Goal: Transaction & Acquisition: Purchase product/service

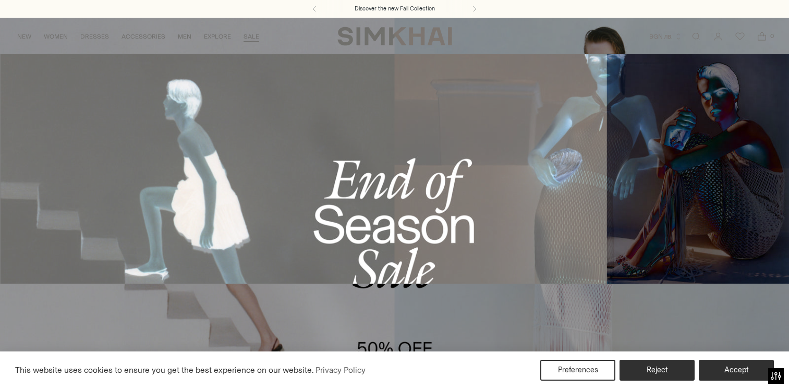
click at [250, 39] on link "SALE" at bounding box center [252, 36] width 16 height 23
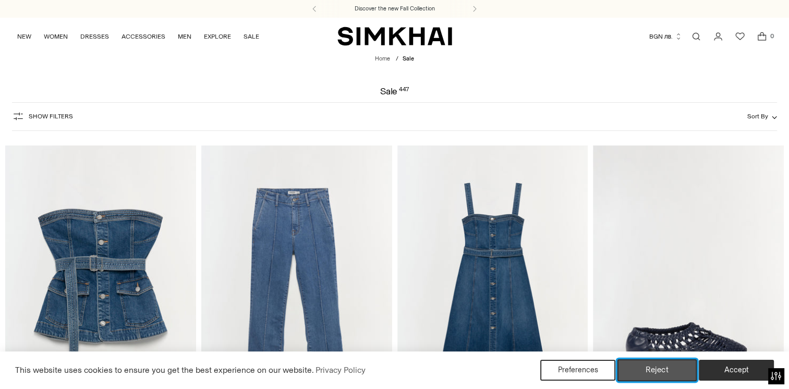
click at [667, 375] on button "Reject" at bounding box center [658, 370] width 80 height 22
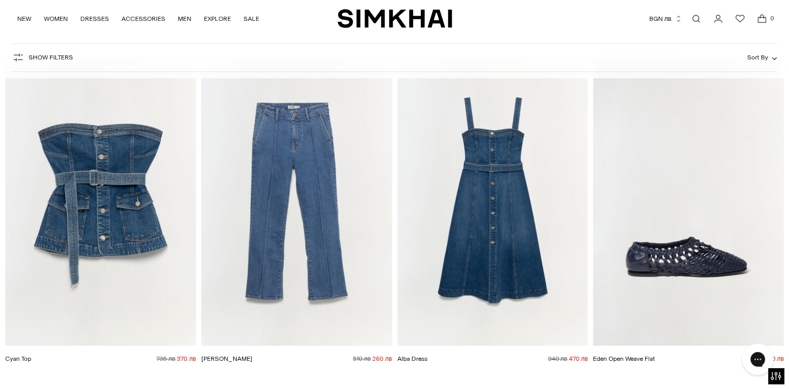
scroll to position [52, 0]
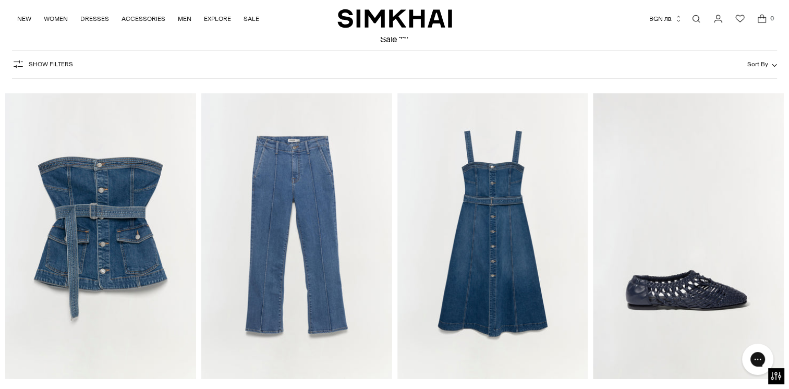
click at [63, 62] on span "Show Filters" at bounding box center [51, 64] width 44 height 7
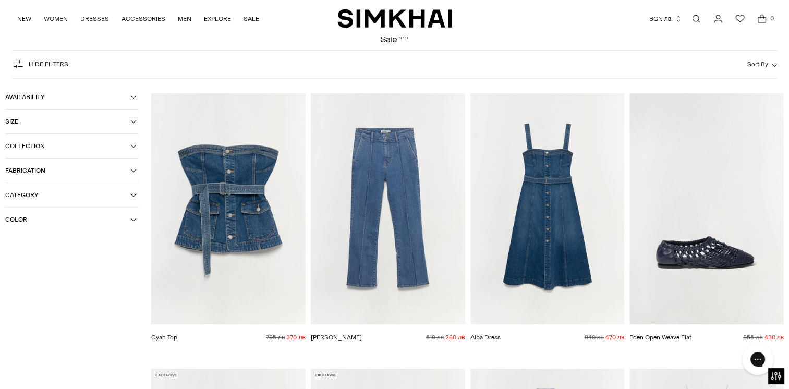
click at [132, 123] on icon "button" at bounding box center [133, 121] width 6 height 6
click at [29, 211] on div "6" at bounding box center [25, 209] width 40 height 16
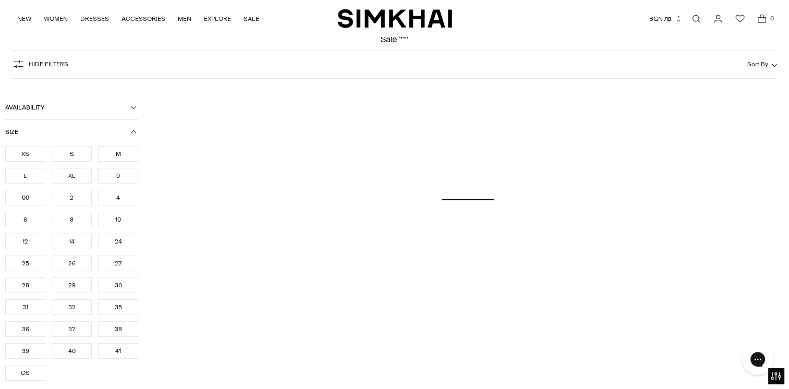
click at [25, 350] on div "39" at bounding box center [25, 351] width 40 height 16
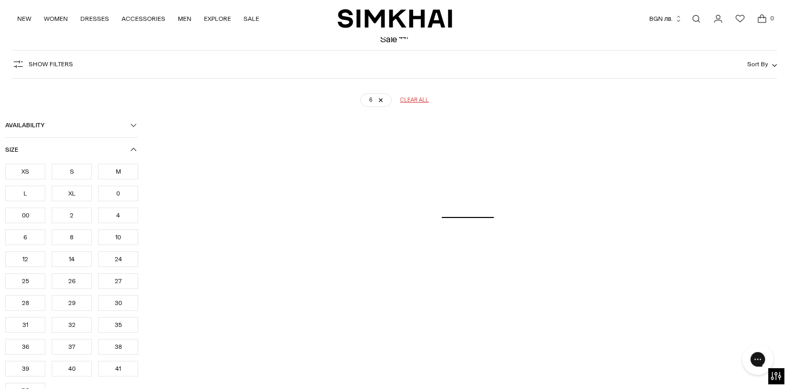
scroll to position [77, 0]
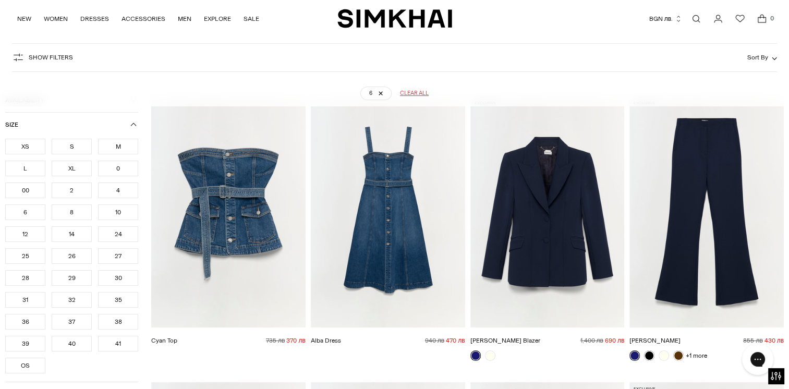
click at [28, 338] on div "39" at bounding box center [25, 344] width 40 height 16
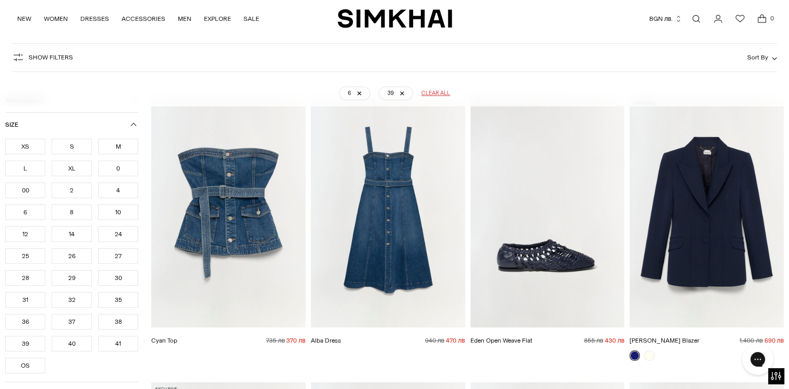
click at [69, 152] on div "S" at bounding box center [72, 147] width 40 height 16
click at [125, 148] on div "M" at bounding box center [118, 147] width 40 height 16
click at [23, 366] on div "OS" at bounding box center [25, 366] width 40 height 16
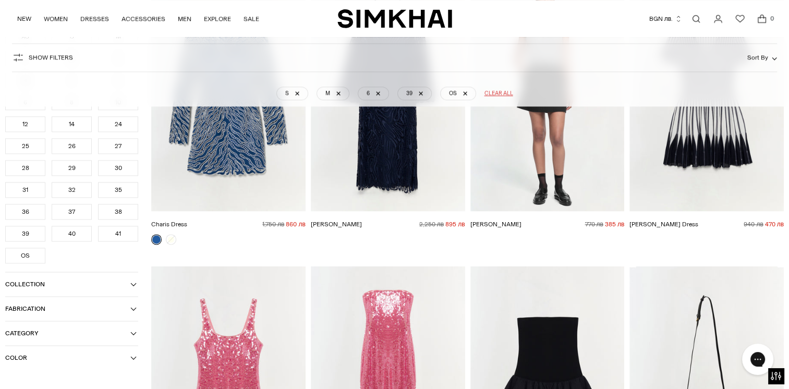
scroll to position [1464, 0]
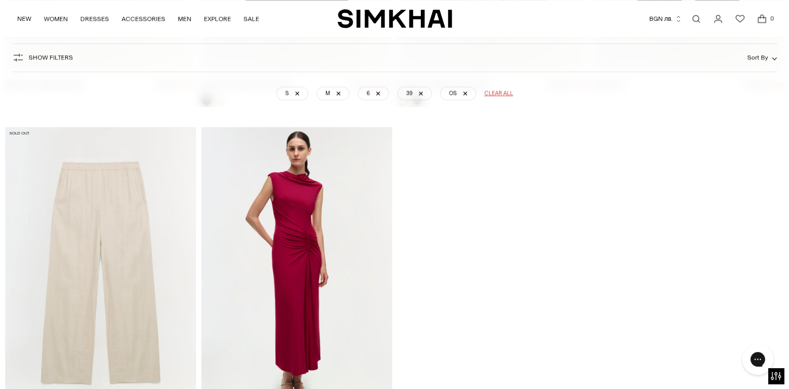
scroll to position [36948, 0]
